Goal: Task Accomplishment & Management: Complete application form

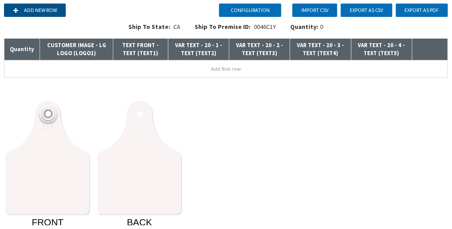
click at [32, 8] on button "Add new row" at bounding box center [35, 10] width 62 height 13
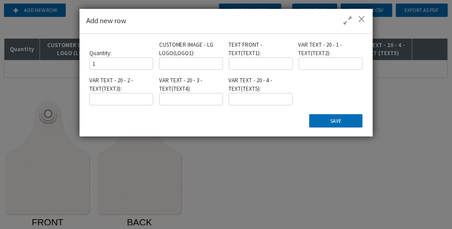
click at [186, 65] on input at bounding box center [191, 63] width 64 height 12
type input "M"
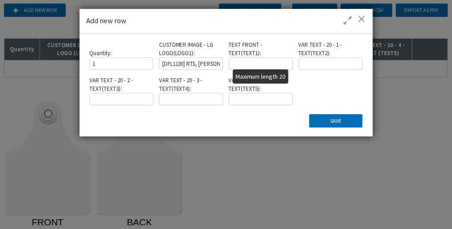
type input "[DFL1130] RTS, JEFFREY VINCE, CURSIVE V, NECK, EXT"
click at [247, 63] on input "text" at bounding box center [261, 63] width 64 height 12
type input "TEXT1"
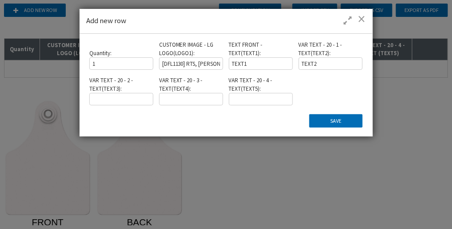
type input "TEXT2"
type input "TEXT3"
type input "TEXT4"
type input "TEXT5"
click at [343, 118] on button "Save" at bounding box center [336, 120] width 53 height 13
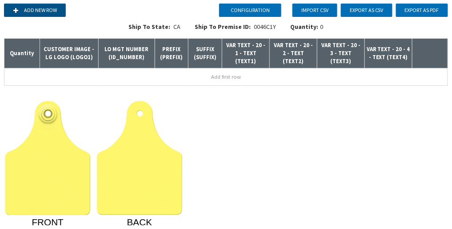
click at [40, 8] on button "Add new row" at bounding box center [35, 10] width 62 height 13
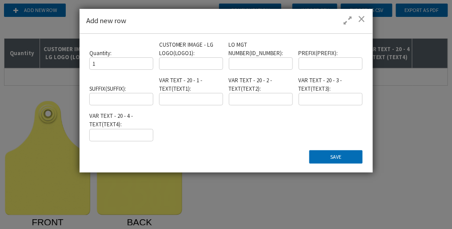
click at [192, 64] on input at bounding box center [191, 63] width 64 height 12
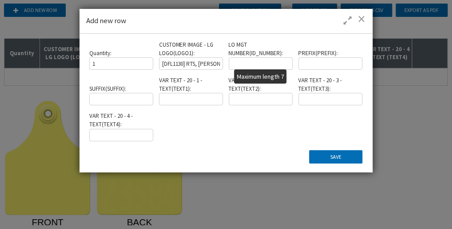
type input "[DFL1130] RTS, JEFFREY VINCE, CURSIVE V, NECK, EXT"
click at [270, 65] on input "text" at bounding box center [261, 63] width 64 height 12
type input "123456"
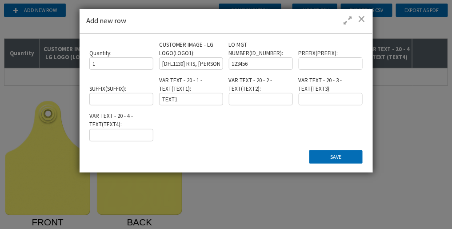
type input "TEXT1"
type input "TEXT2"
type input "TEXT3"
type input "TEXT4"
click at [322, 155] on button "Save" at bounding box center [336, 156] width 53 height 13
